Goal: Task Accomplishment & Management: Use online tool/utility

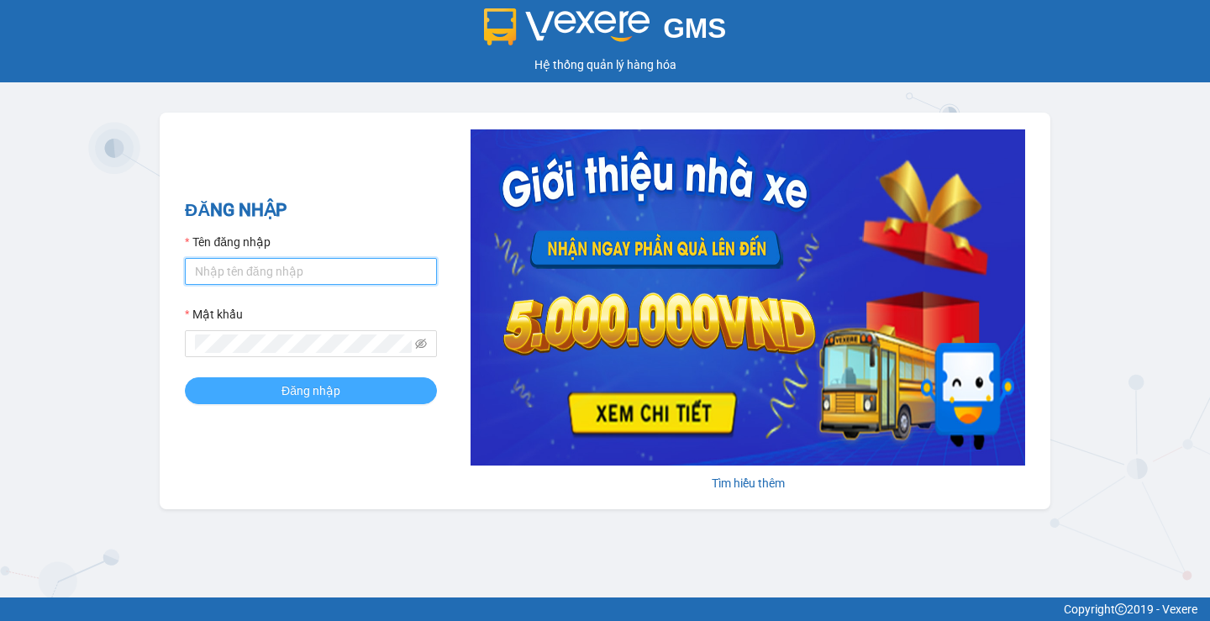
type input "phuoclongbaga.tuanhung"
click at [315, 395] on span "Đăng nhập" at bounding box center [310, 390] width 59 height 18
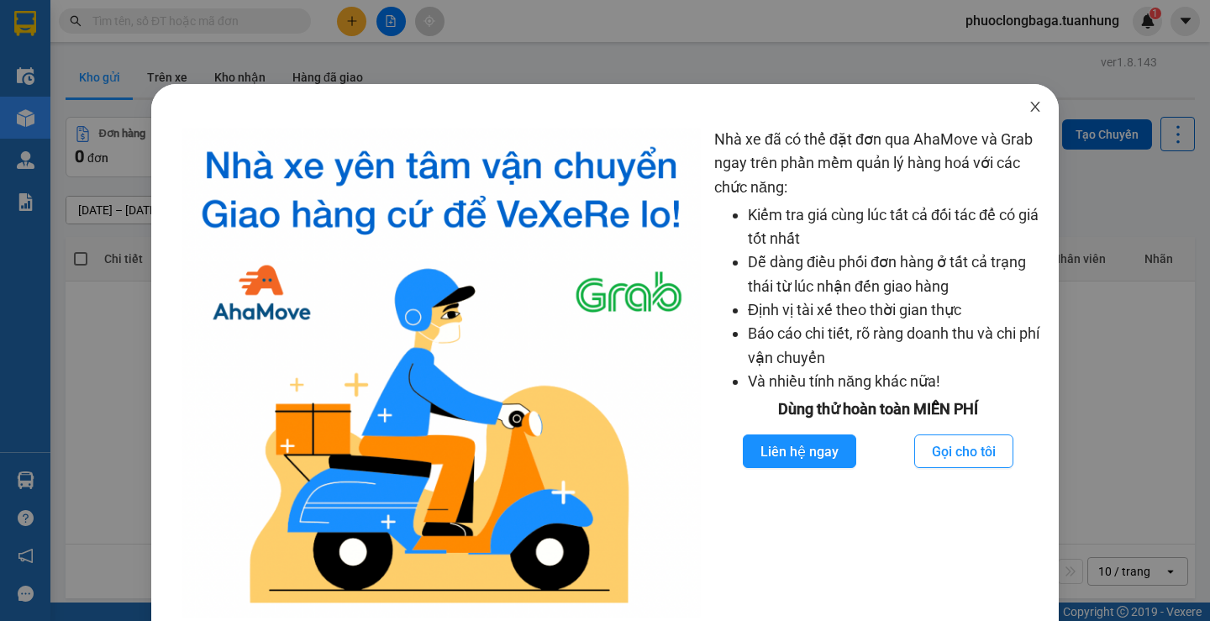
click at [1028, 108] on icon "close" at bounding box center [1034, 106] width 13 height 13
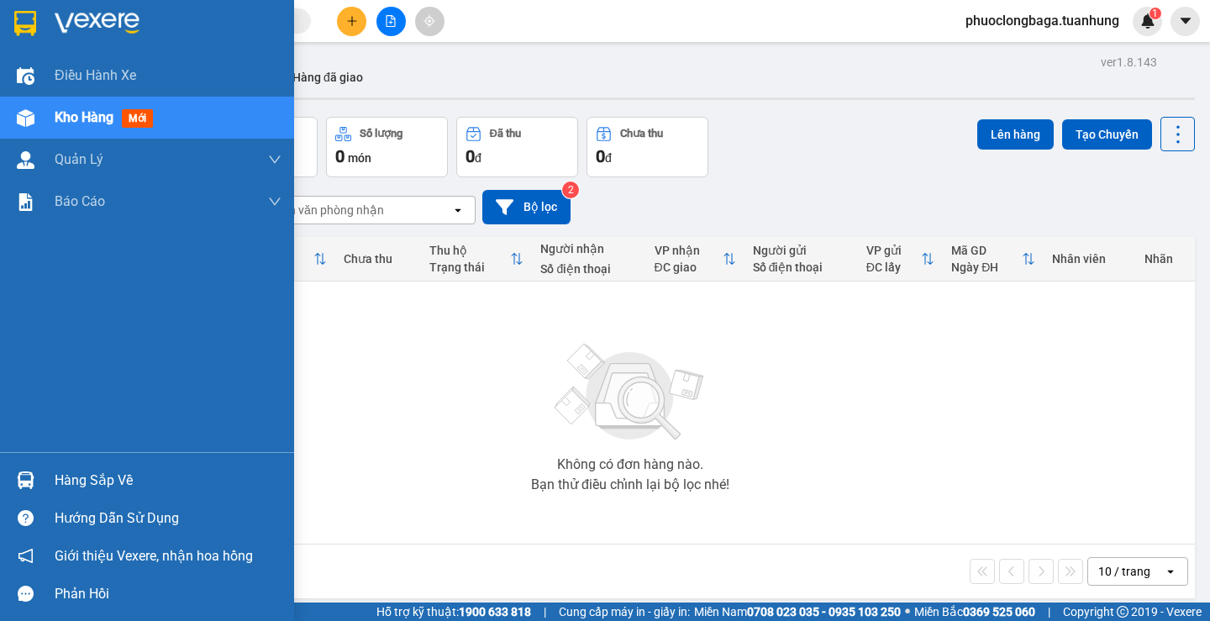
click at [45, 480] on div "Hàng sắp về" at bounding box center [147, 480] width 294 height 38
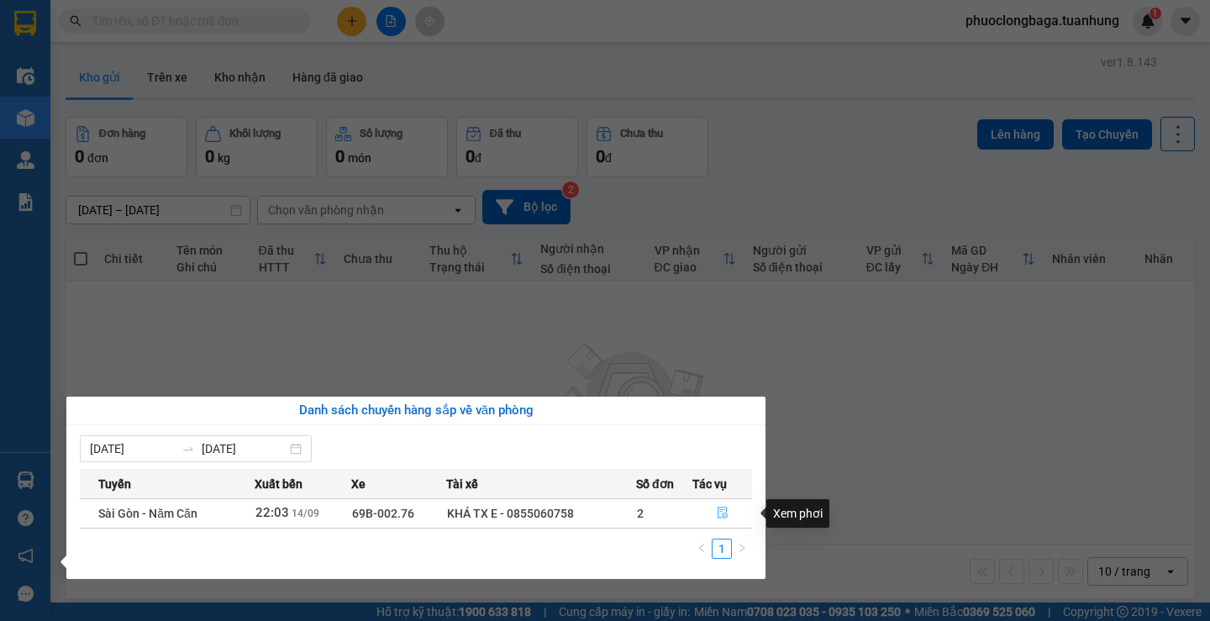
click at [727, 509] on icon "file-done" at bounding box center [723, 513] width 12 height 12
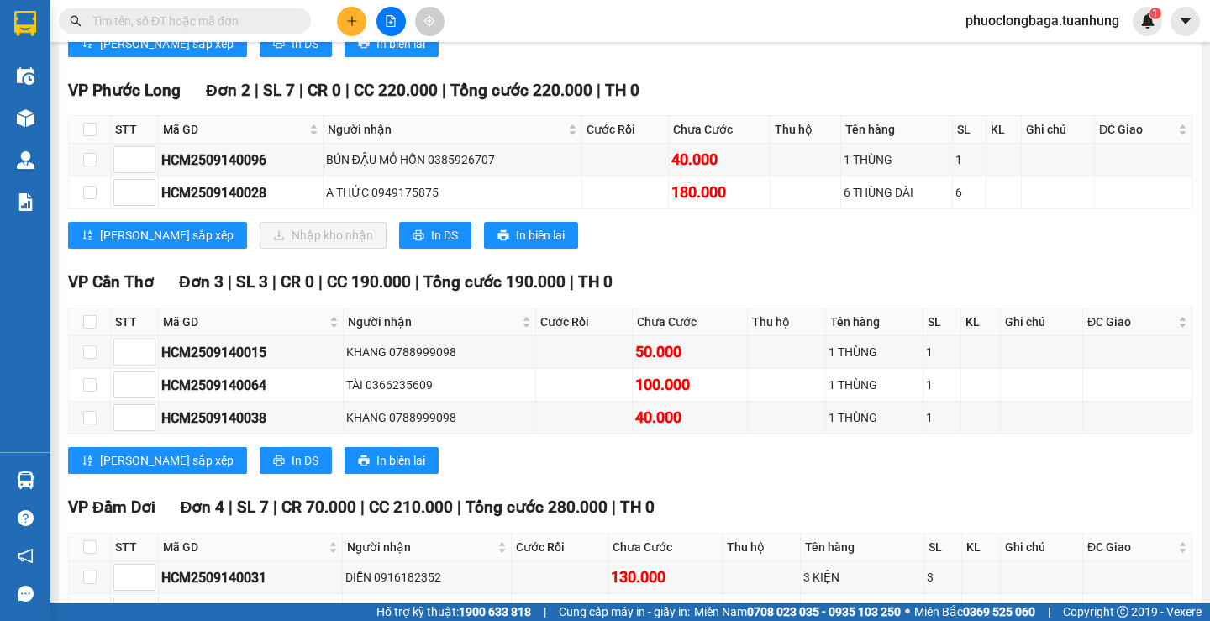
scroll to position [2733, 0]
